Goal: Find specific page/section: Find specific page/section

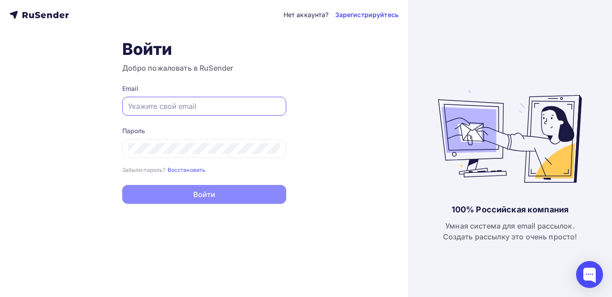
click at [159, 106] on input "text" at bounding box center [204, 106] width 152 height 11
paste input "[EMAIL_ADDRESS][DOMAIN_NAME]"
type input "[EMAIL_ADDRESS][DOMAIN_NAME]"
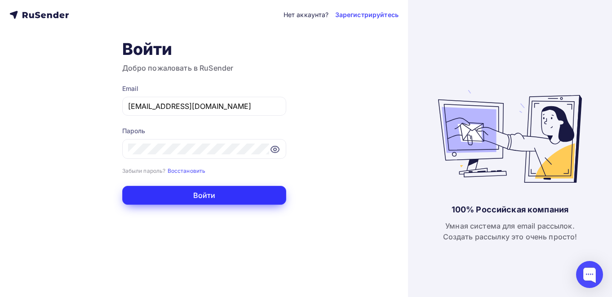
click at [196, 197] on button "Войти" at bounding box center [204, 195] width 164 height 19
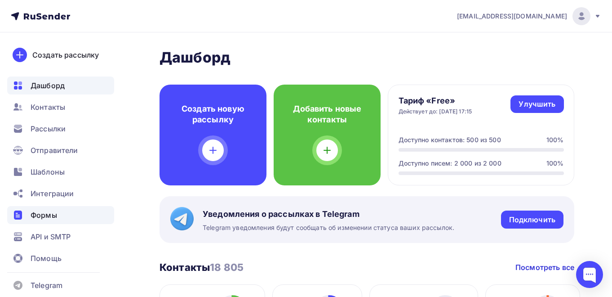
scroll to position [8, 0]
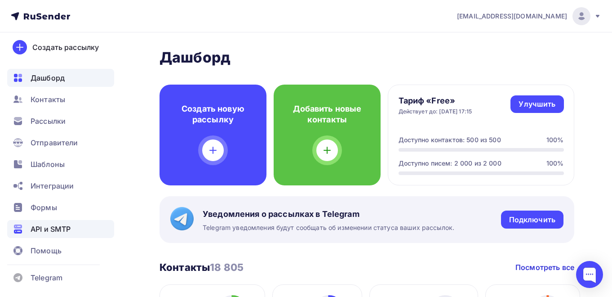
click at [53, 228] on span "API и SMTP" at bounding box center [51, 228] width 40 height 11
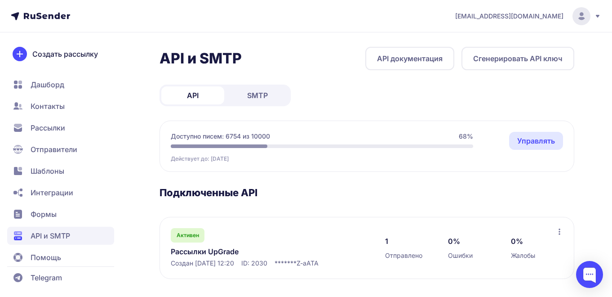
scroll to position [4, 0]
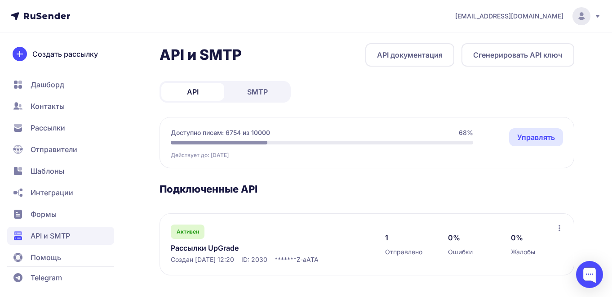
click at [255, 93] on span "SMTP" at bounding box center [257, 91] width 21 height 11
